Goal: Information Seeking & Learning: Learn about a topic

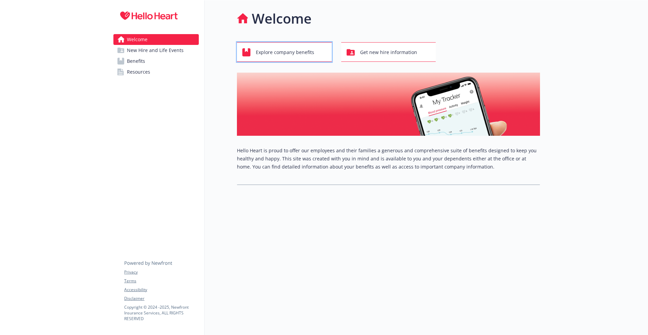
click at [279, 50] on span "Explore company benefits" at bounding box center [285, 52] width 58 height 13
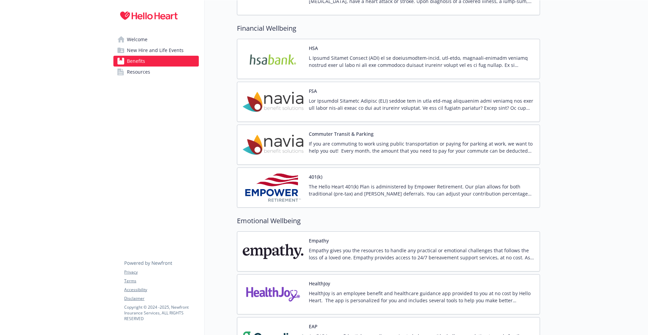
scroll to position [793, 0]
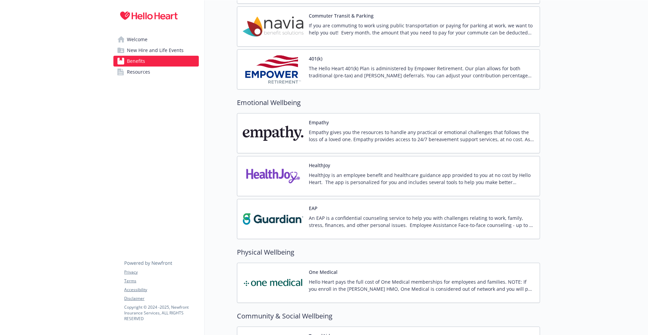
click at [444, 176] on p "HealthJoy is an employee benefit and healthcare guidance app provided to you at…" at bounding box center [421, 178] width 225 height 14
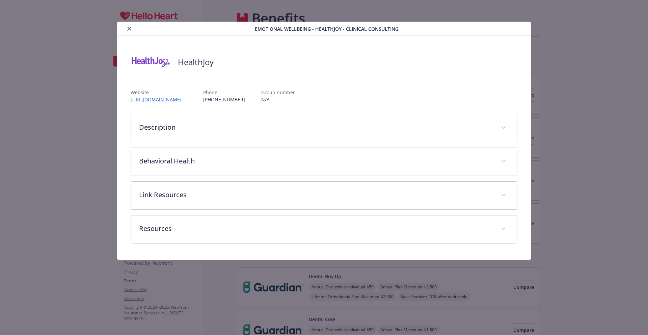
scroll to position [901, 0]
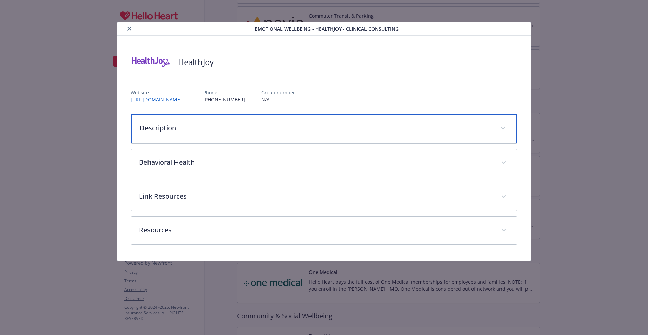
click at [503, 128] on icon "details for plan Emotional Wellbeing - HealthJoy - Clinical Consulting" at bounding box center [503, 128] width 4 height 2
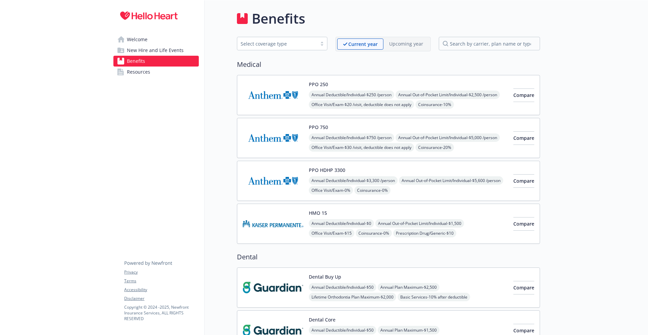
click at [143, 40] on span "Welcome" at bounding box center [137, 39] width 21 height 11
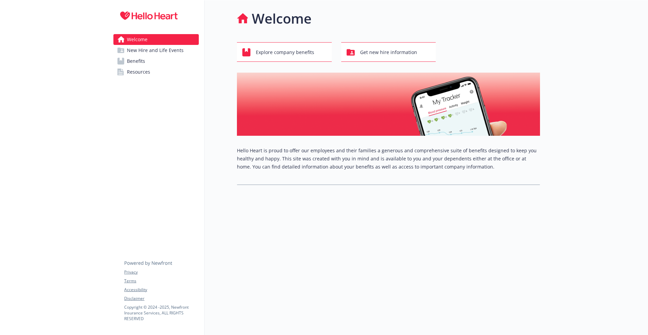
scroll to position [0, 0]
